Goal: Transaction & Acquisition: Purchase product/service

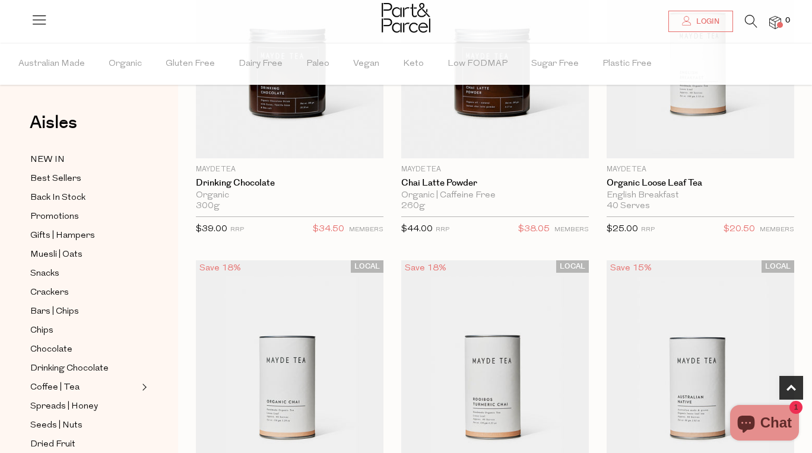
scroll to position [239, 0]
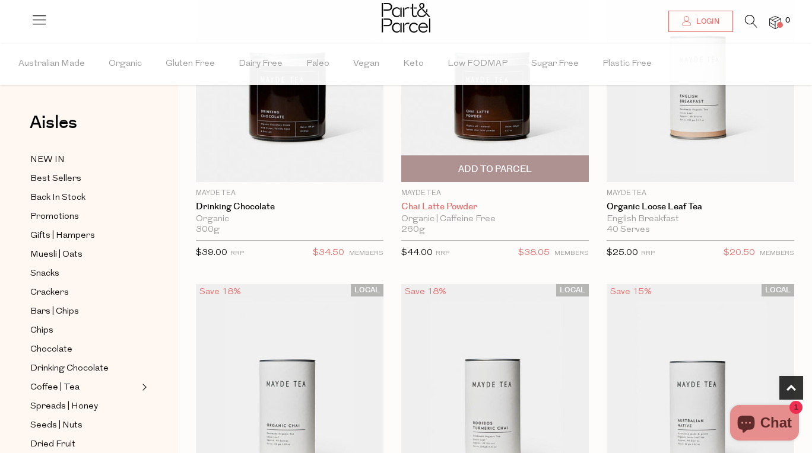
click at [466, 202] on link "Chai Latte Powder" at bounding box center [495, 207] width 188 height 11
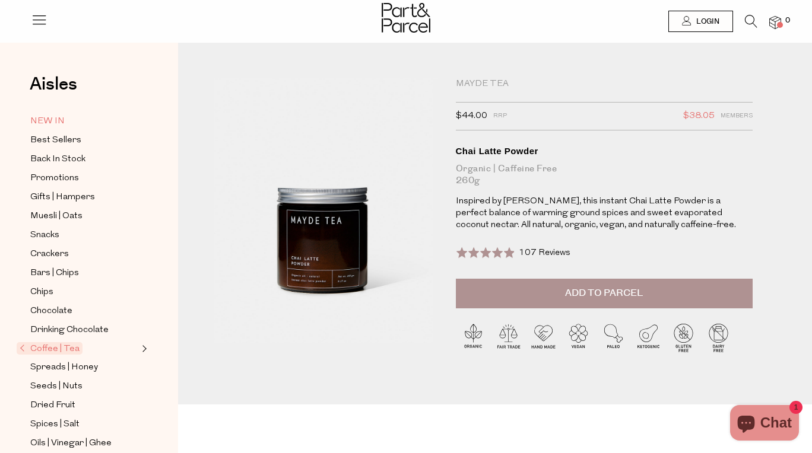
click at [50, 122] on span "NEW IN" at bounding box center [47, 122] width 34 height 14
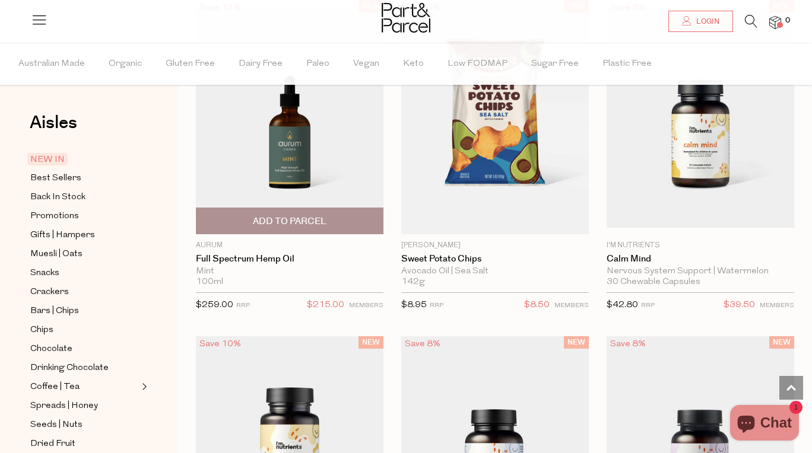
scroll to position [1455, 0]
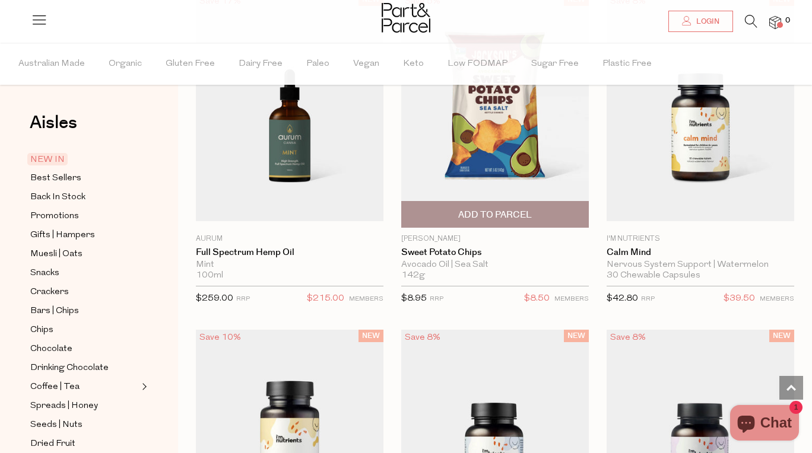
click at [484, 215] on span "Add To Parcel" at bounding box center [495, 215] width 74 height 12
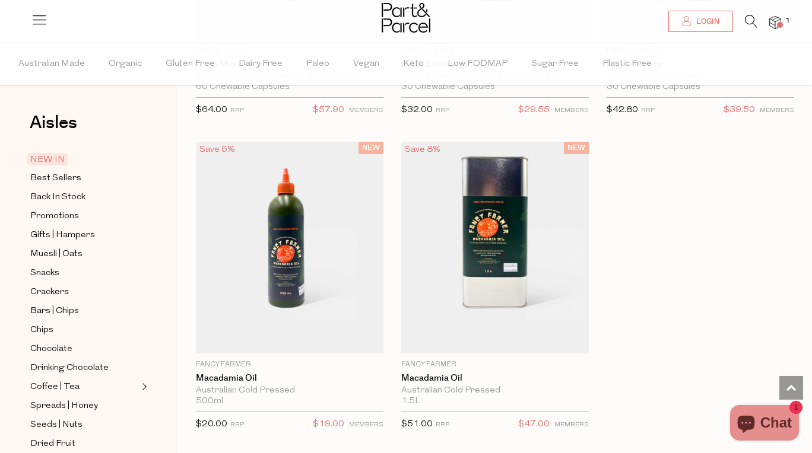
scroll to position [1967, 0]
click at [68, 179] on span "Best Sellers" at bounding box center [55, 179] width 51 height 14
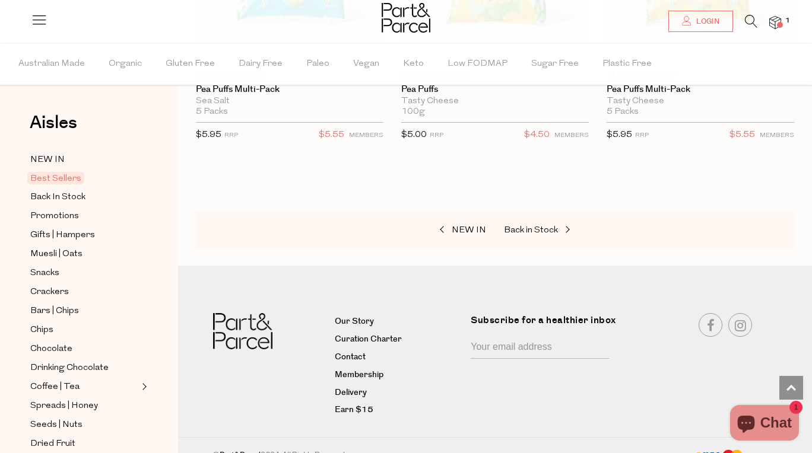
scroll to position [4546, 0]
click at [47, 195] on span "Back In Stock" at bounding box center [57, 198] width 55 height 14
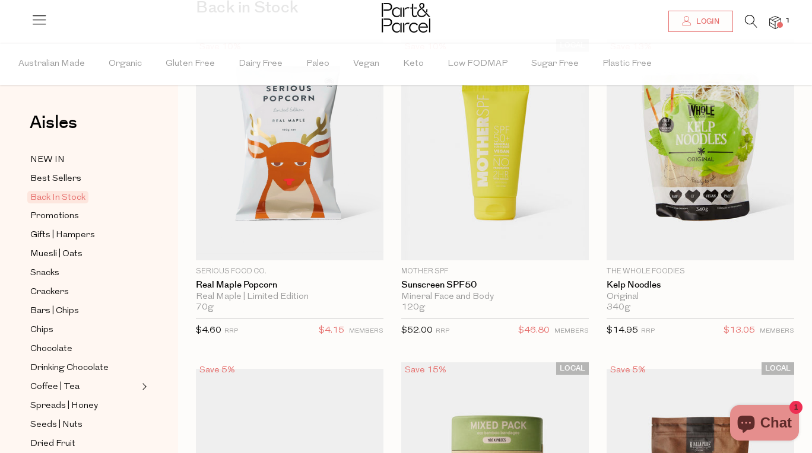
scroll to position [117, 0]
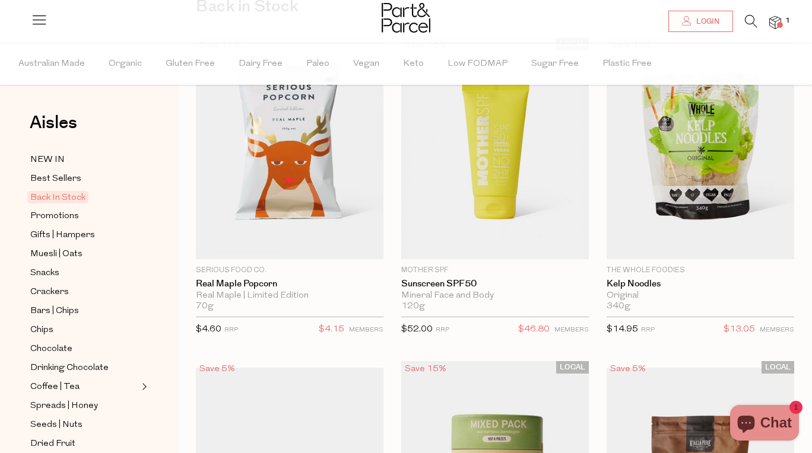
click at [745, 30] on link at bounding box center [751, 24] width 12 height 12
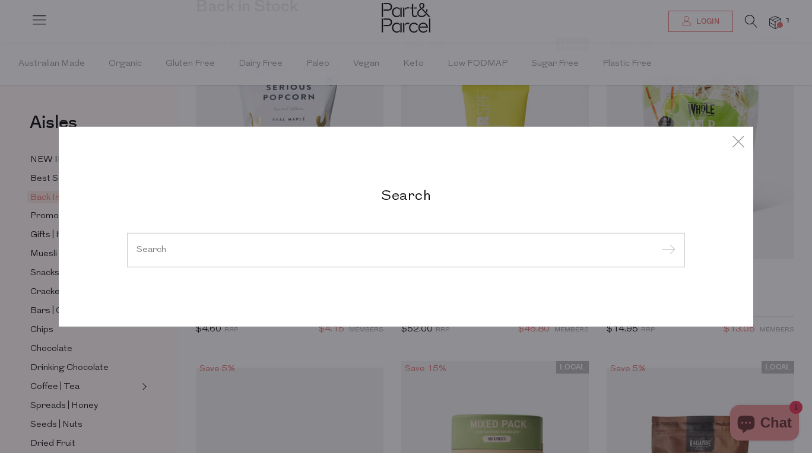
click at [351, 248] on input "search" at bounding box center [406, 250] width 539 height 9
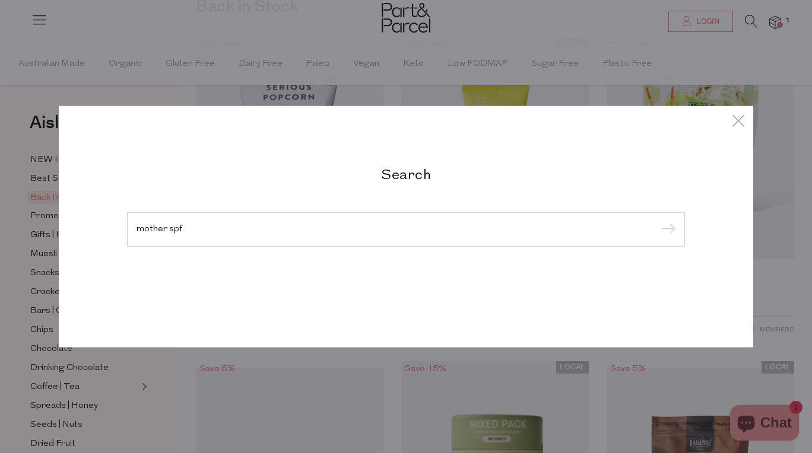
type input "mother spf"
click at [667, 230] on input "submit" at bounding box center [667, 230] width 18 height 18
